Goal: Navigation & Orientation: Find specific page/section

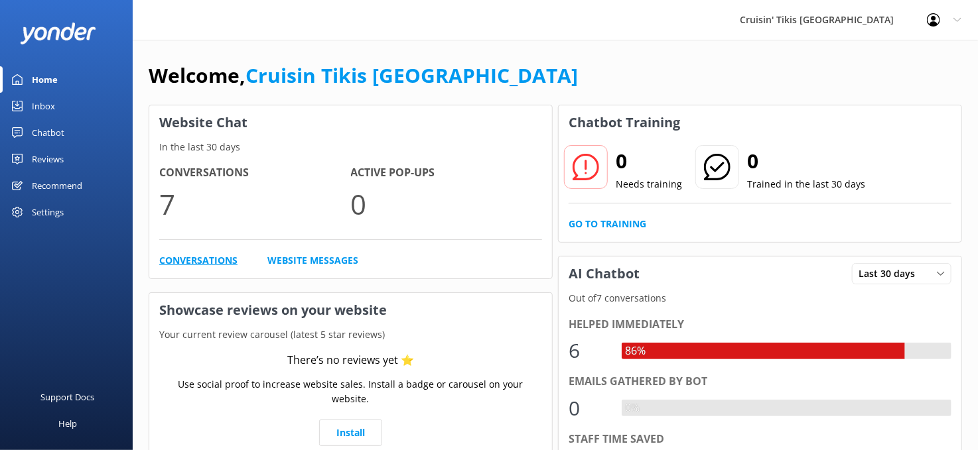
click at [220, 261] on link "Conversations" at bounding box center [198, 260] width 78 height 15
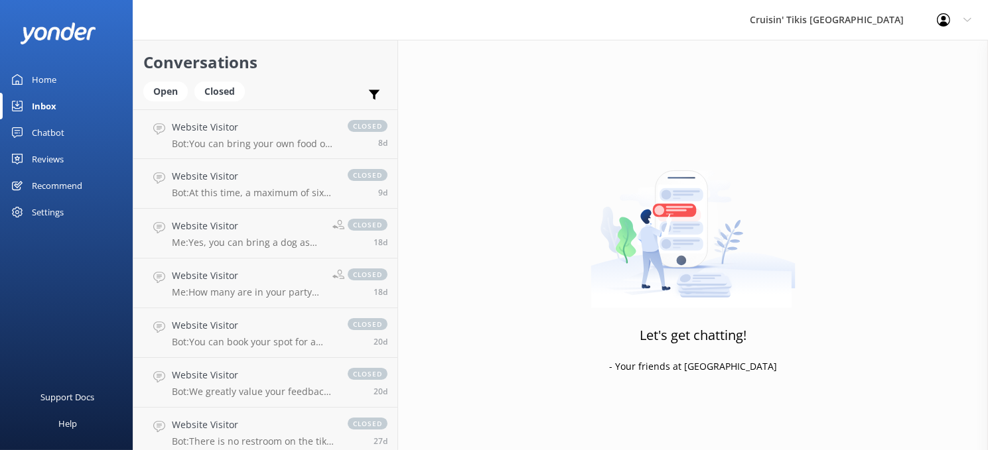
click at [46, 82] on div "Home" at bounding box center [44, 79] width 25 height 27
